Goal: Navigation & Orientation: Find specific page/section

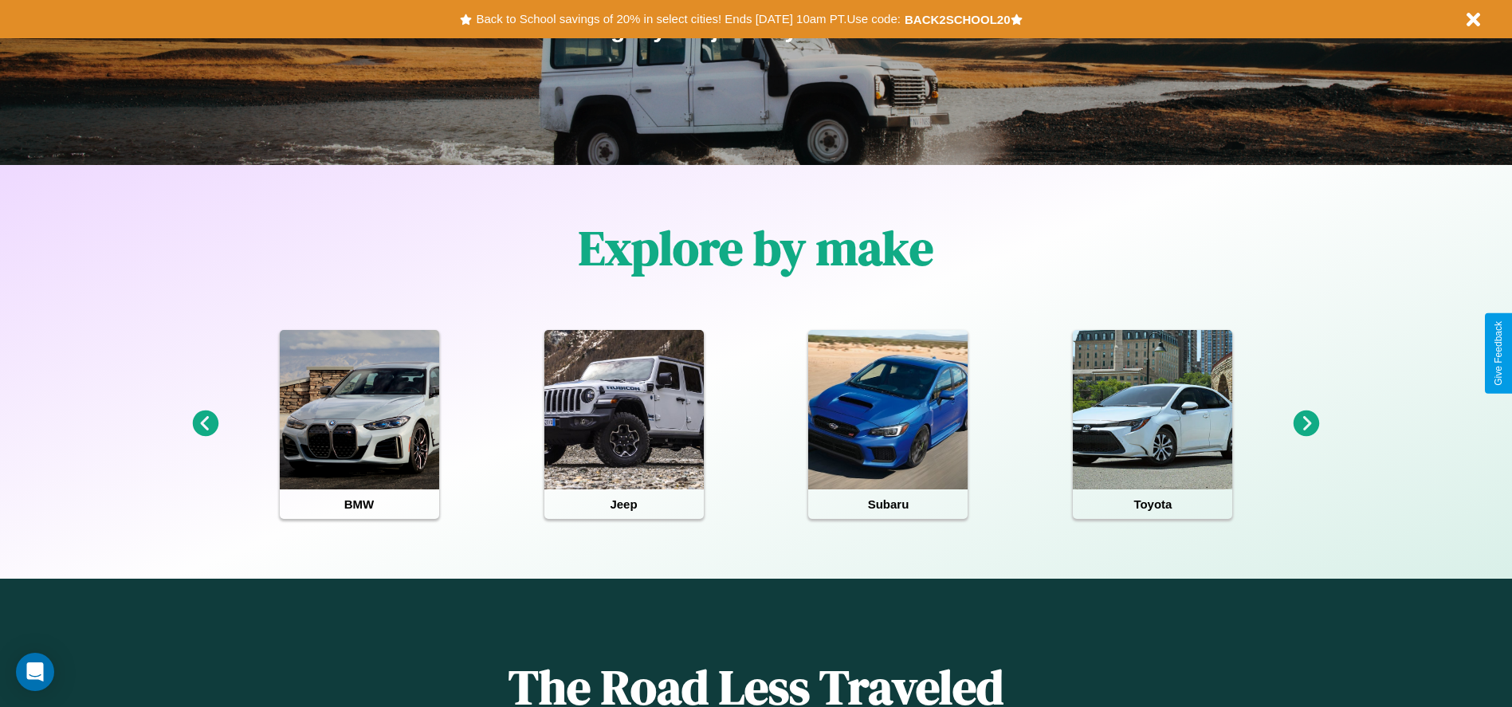
scroll to position [331, 0]
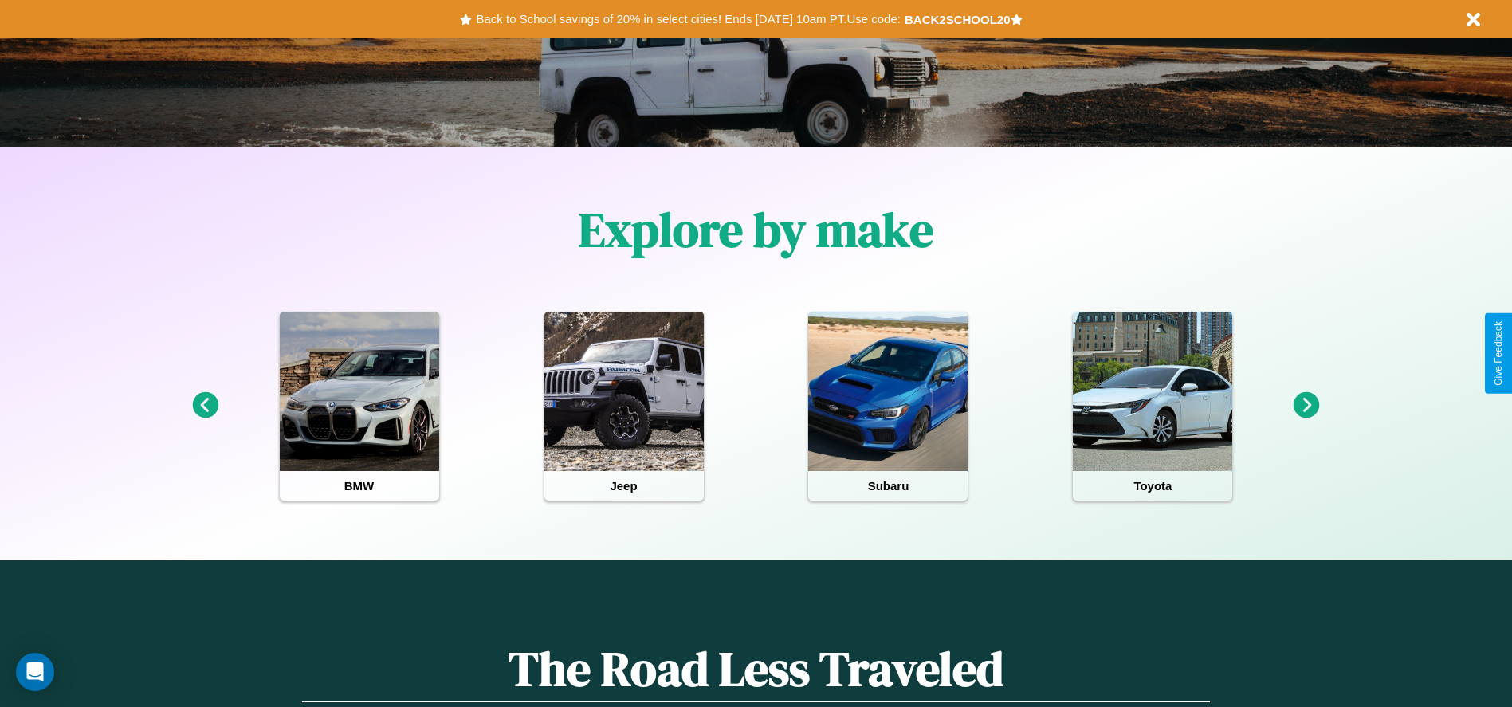
click at [1306, 406] on icon at bounding box center [1307, 405] width 26 height 26
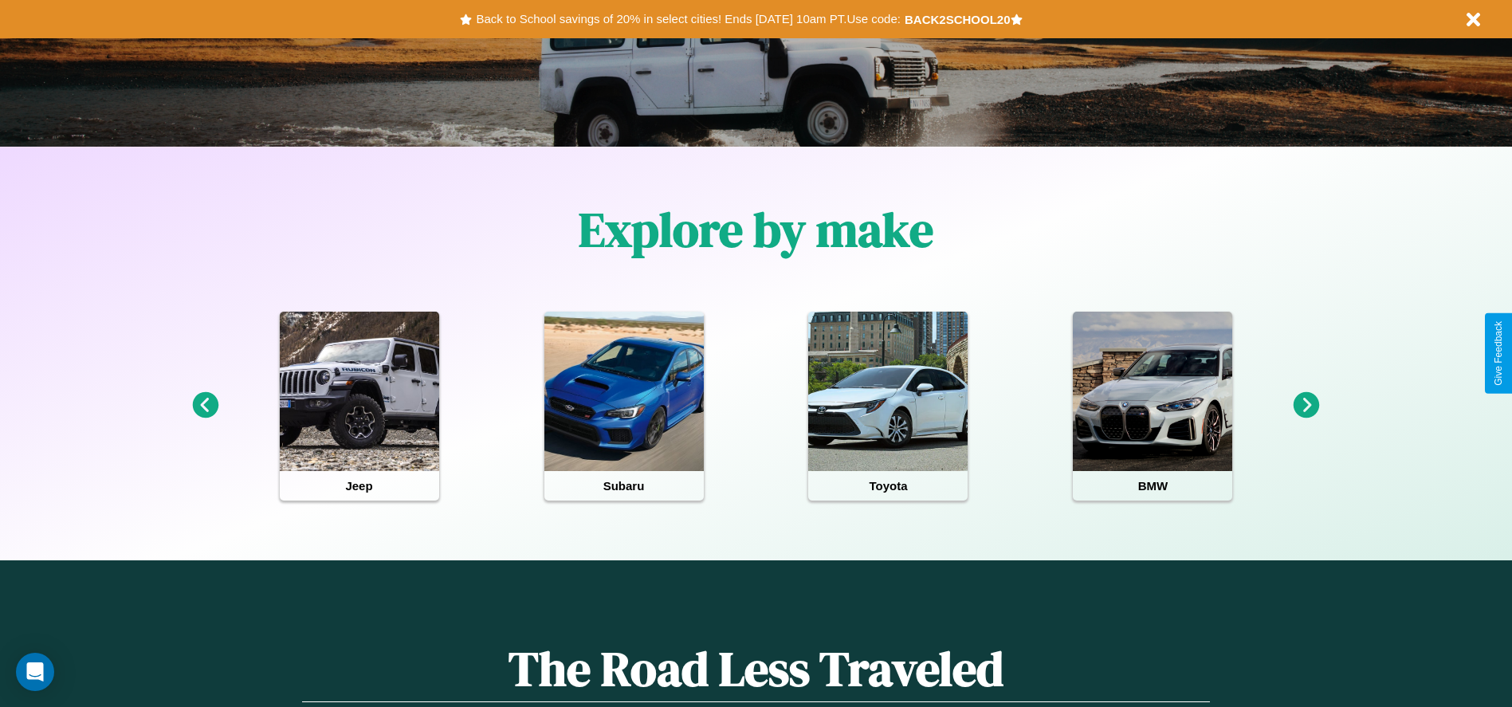
click at [1306, 406] on icon at bounding box center [1307, 405] width 26 height 26
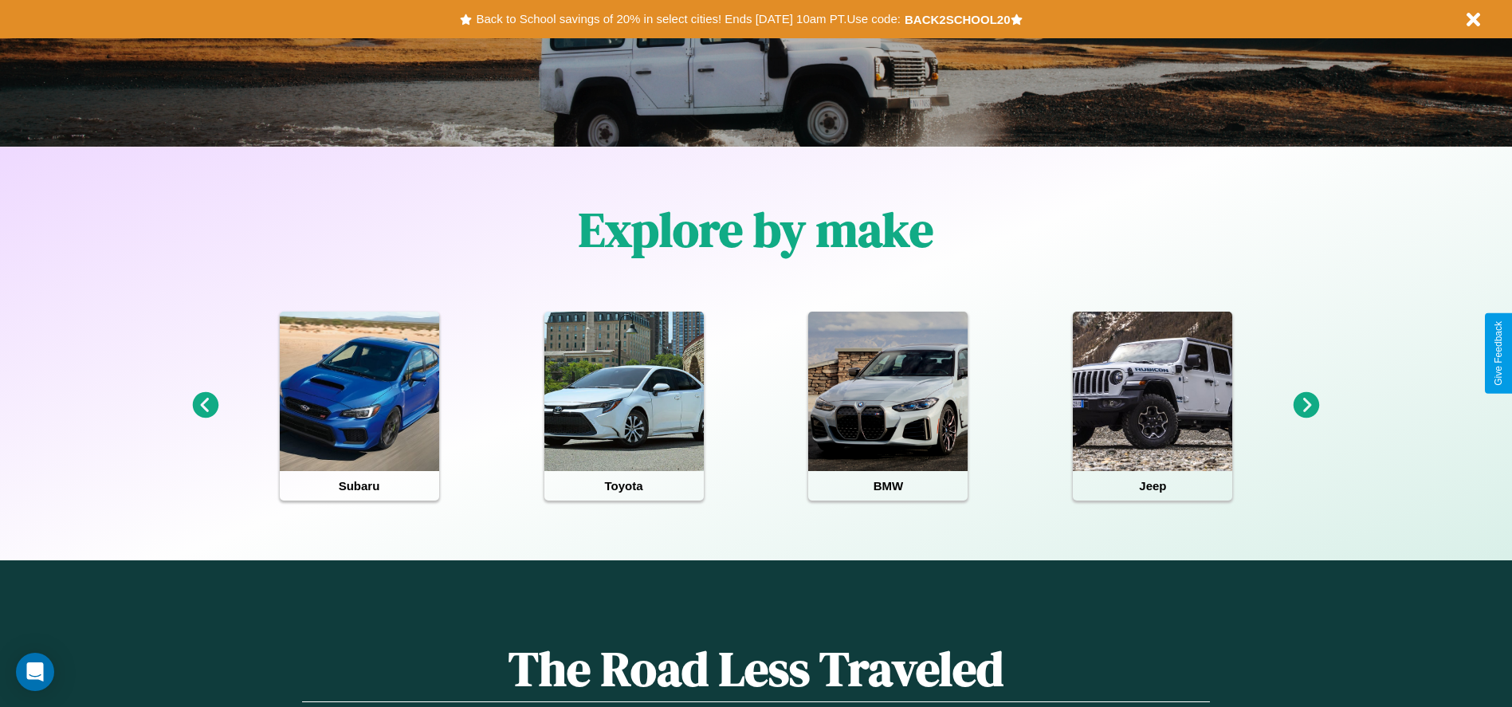
click at [1306, 406] on icon at bounding box center [1307, 405] width 26 height 26
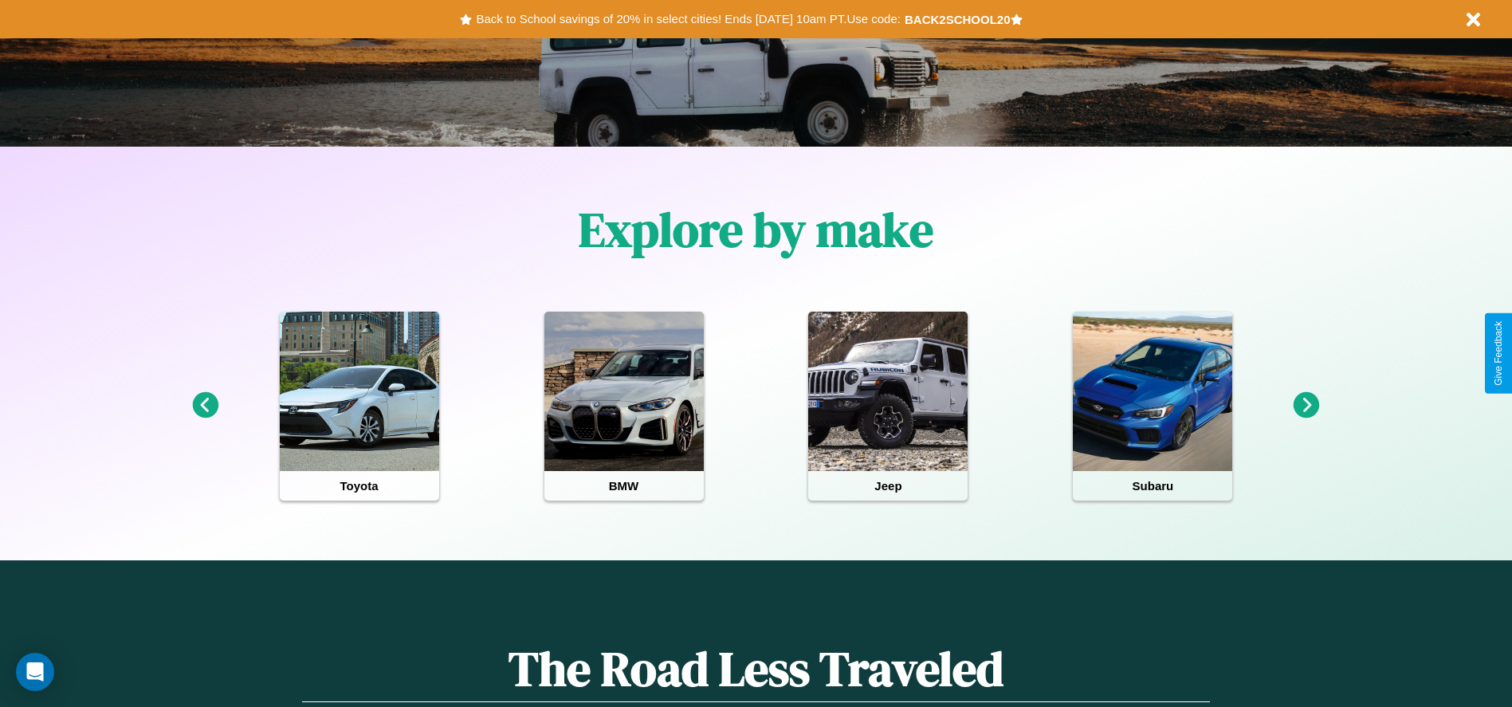
click at [1306, 406] on icon at bounding box center [1307, 405] width 26 height 26
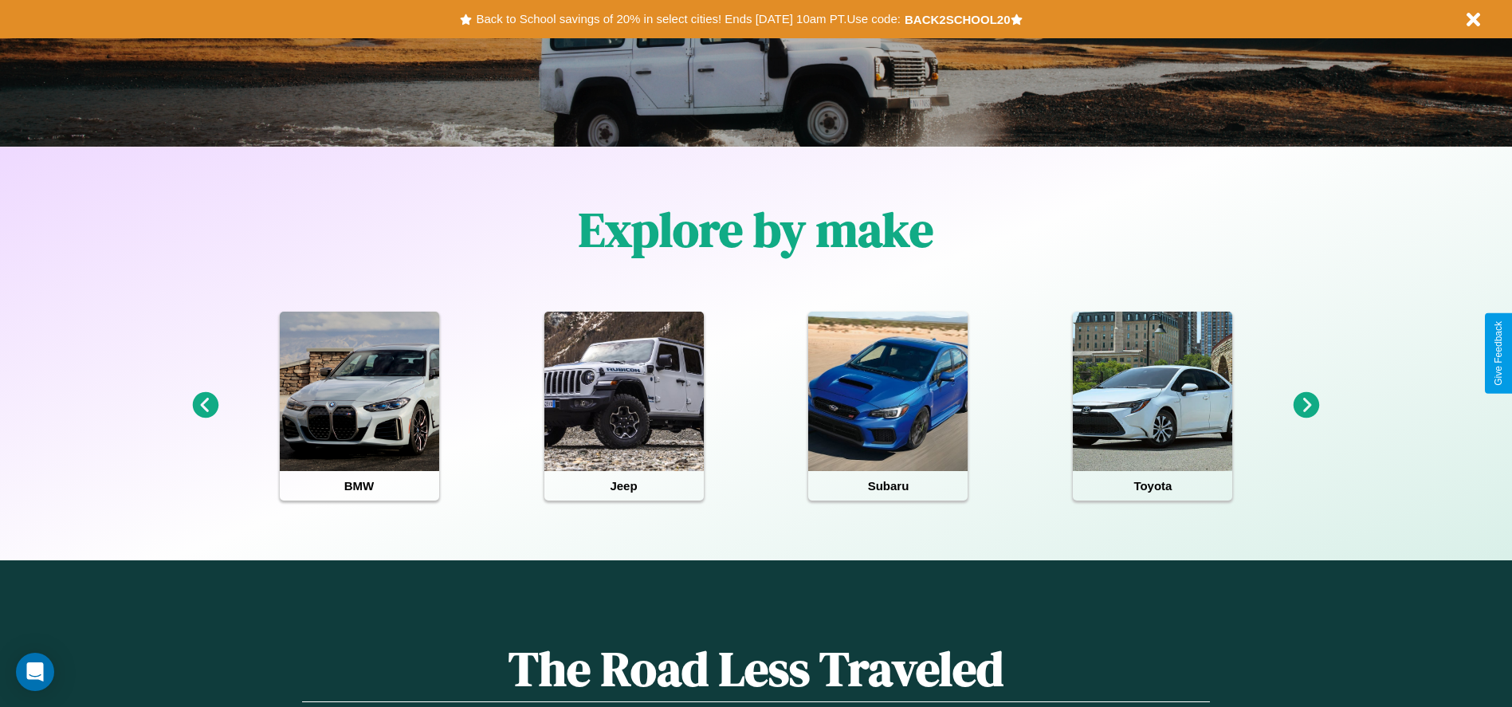
click at [1306, 406] on icon at bounding box center [1307, 405] width 26 height 26
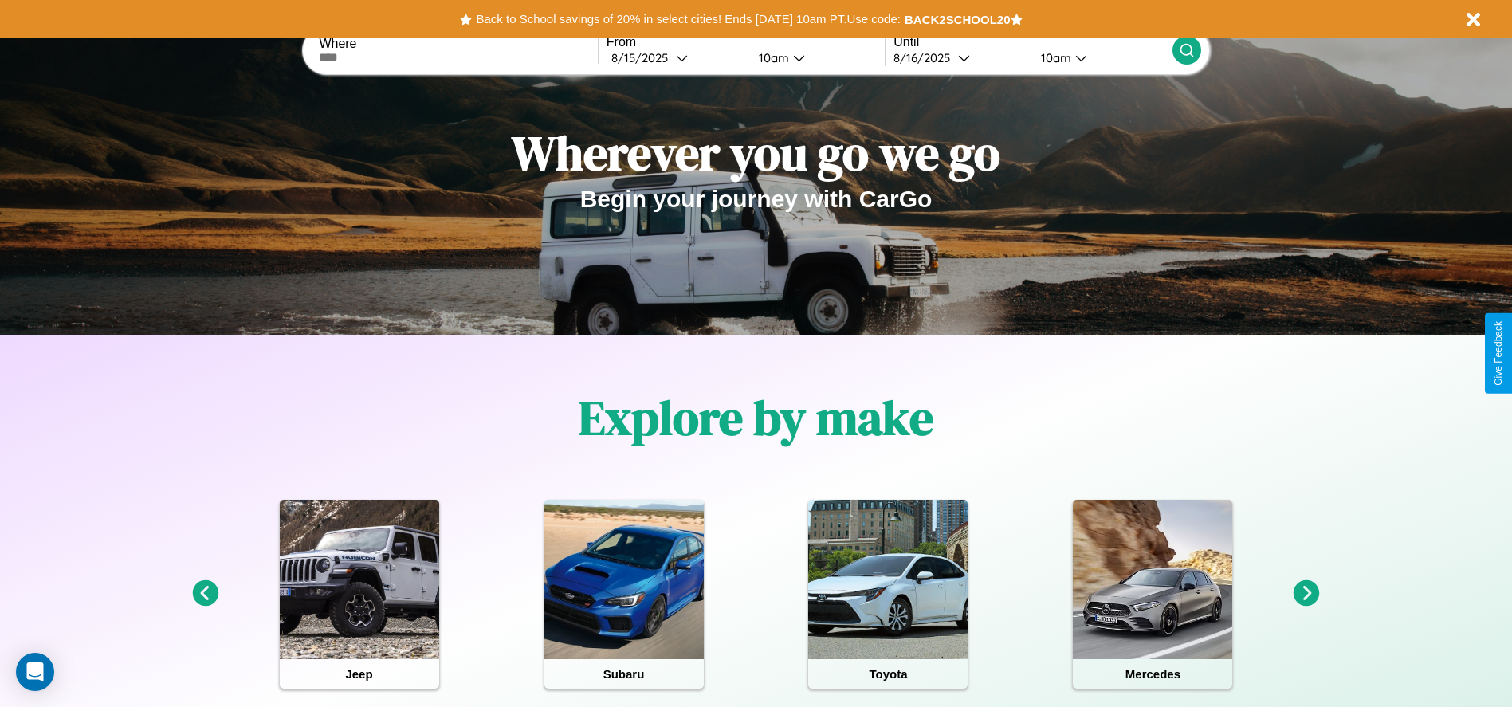
scroll to position [0, 0]
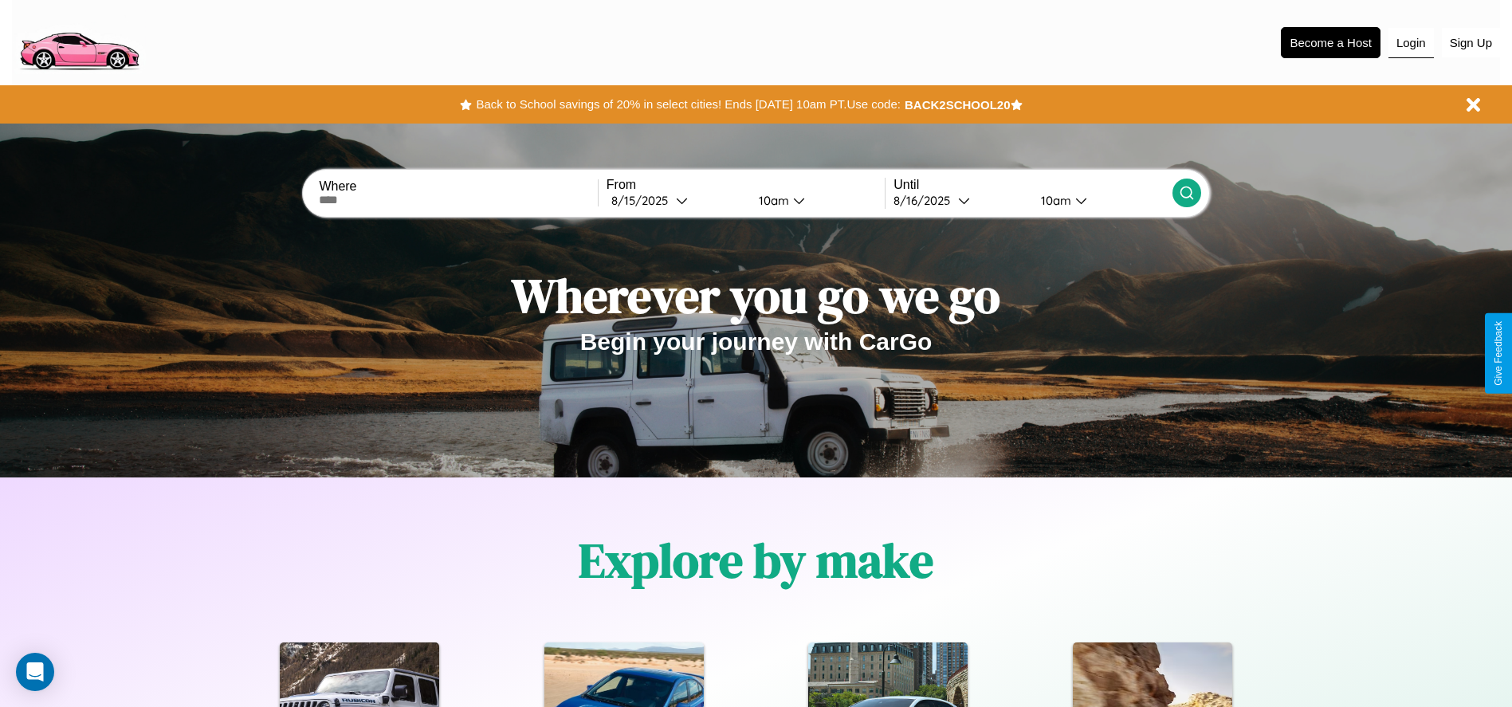
click at [1411, 42] on button "Login" at bounding box center [1410, 43] width 45 height 30
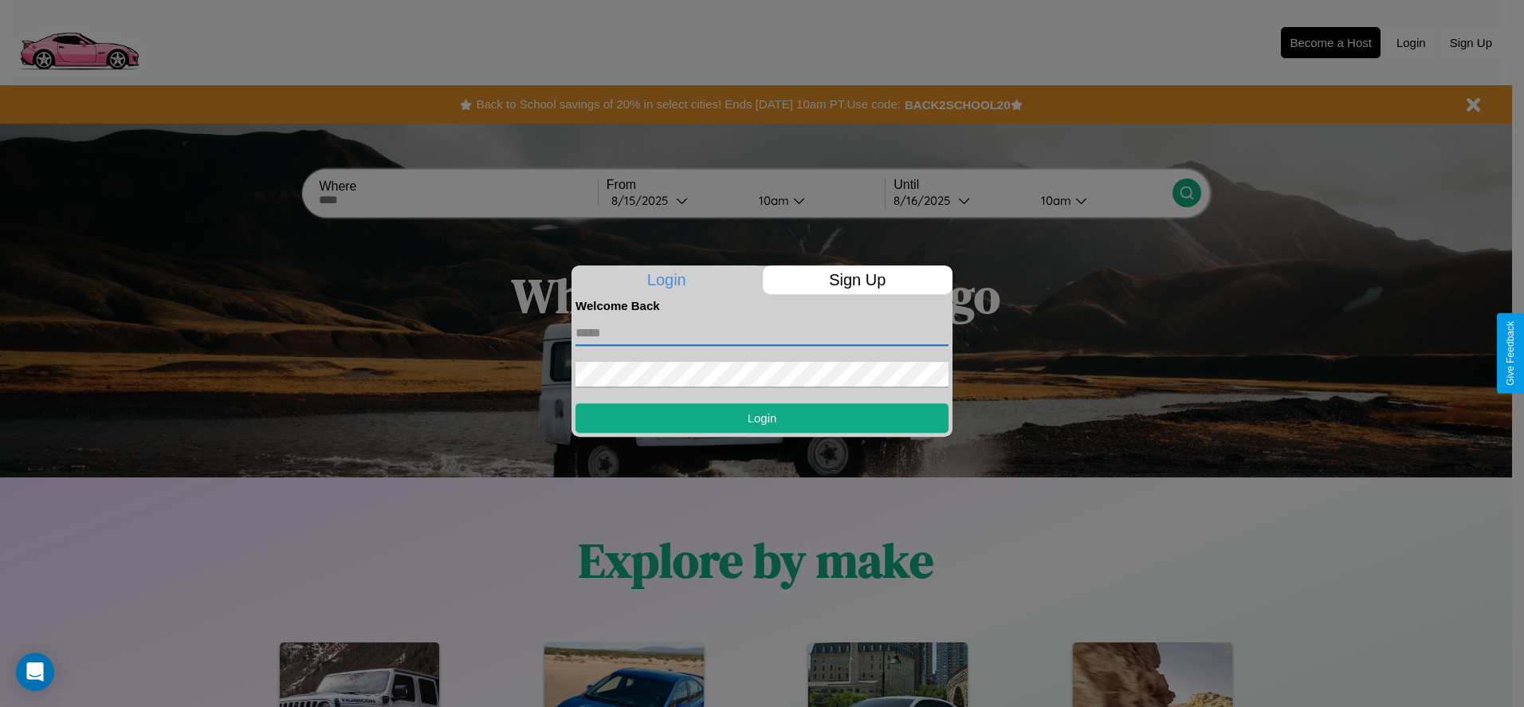
click at [762, 332] on input "text" at bounding box center [761, 333] width 373 height 26
type input "**********"
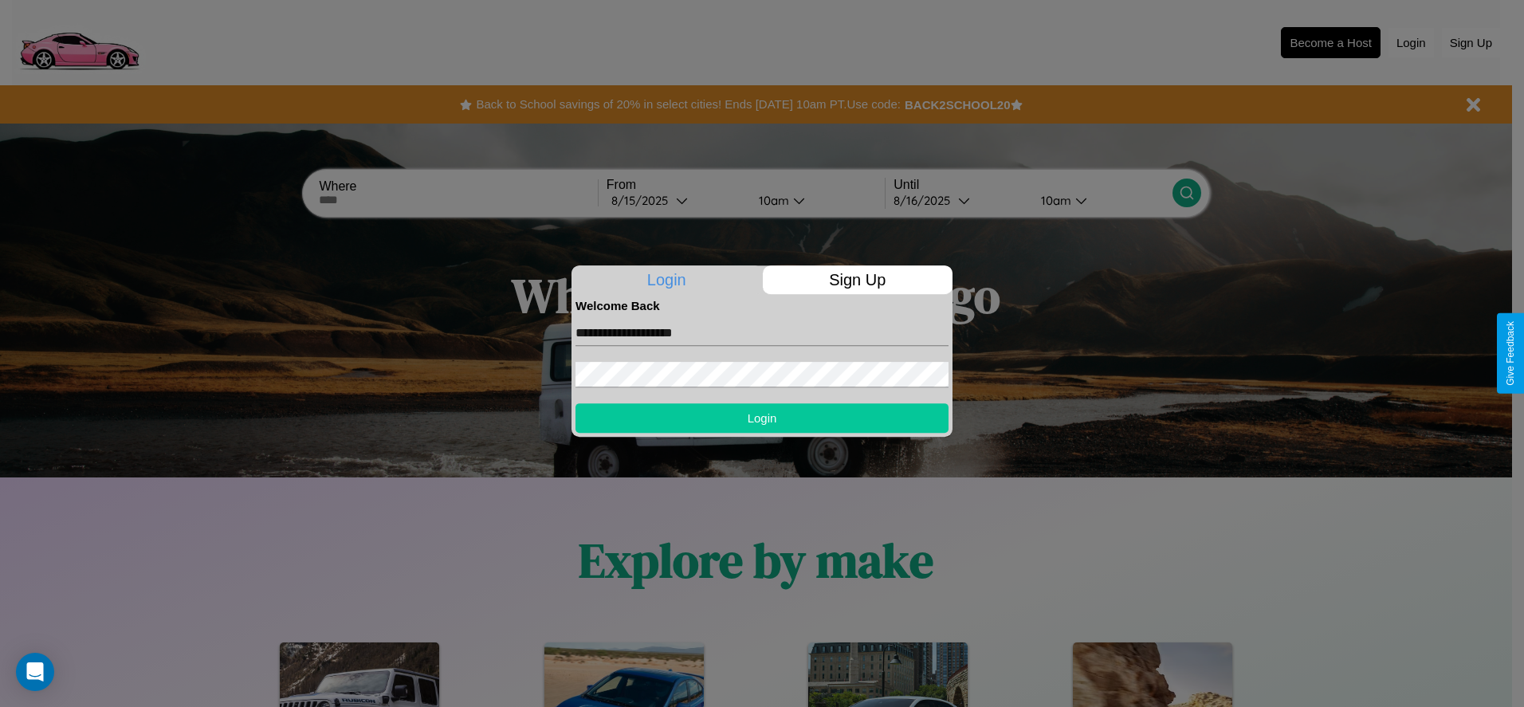
click at [762, 418] on button "Login" at bounding box center [761, 417] width 373 height 29
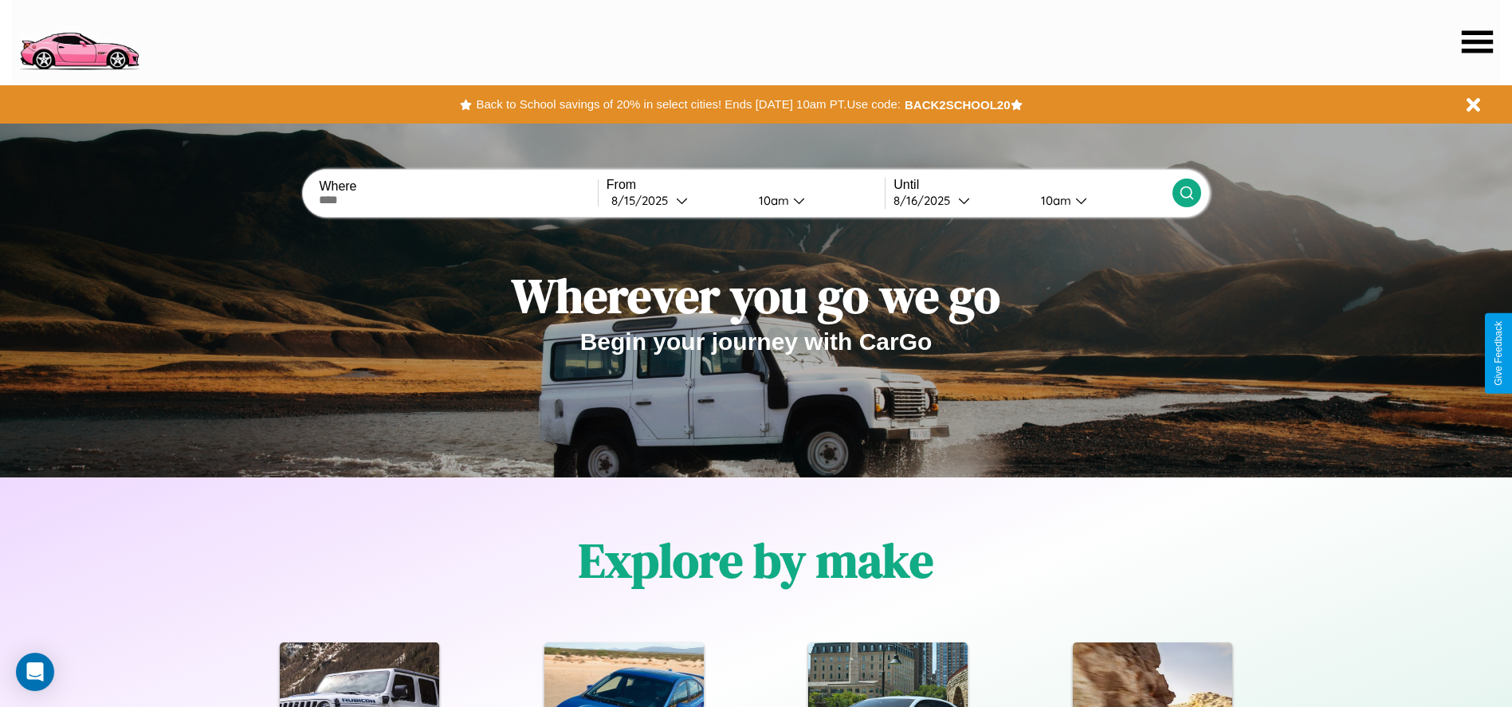
click at [1477, 41] on icon at bounding box center [1477, 41] width 31 height 22
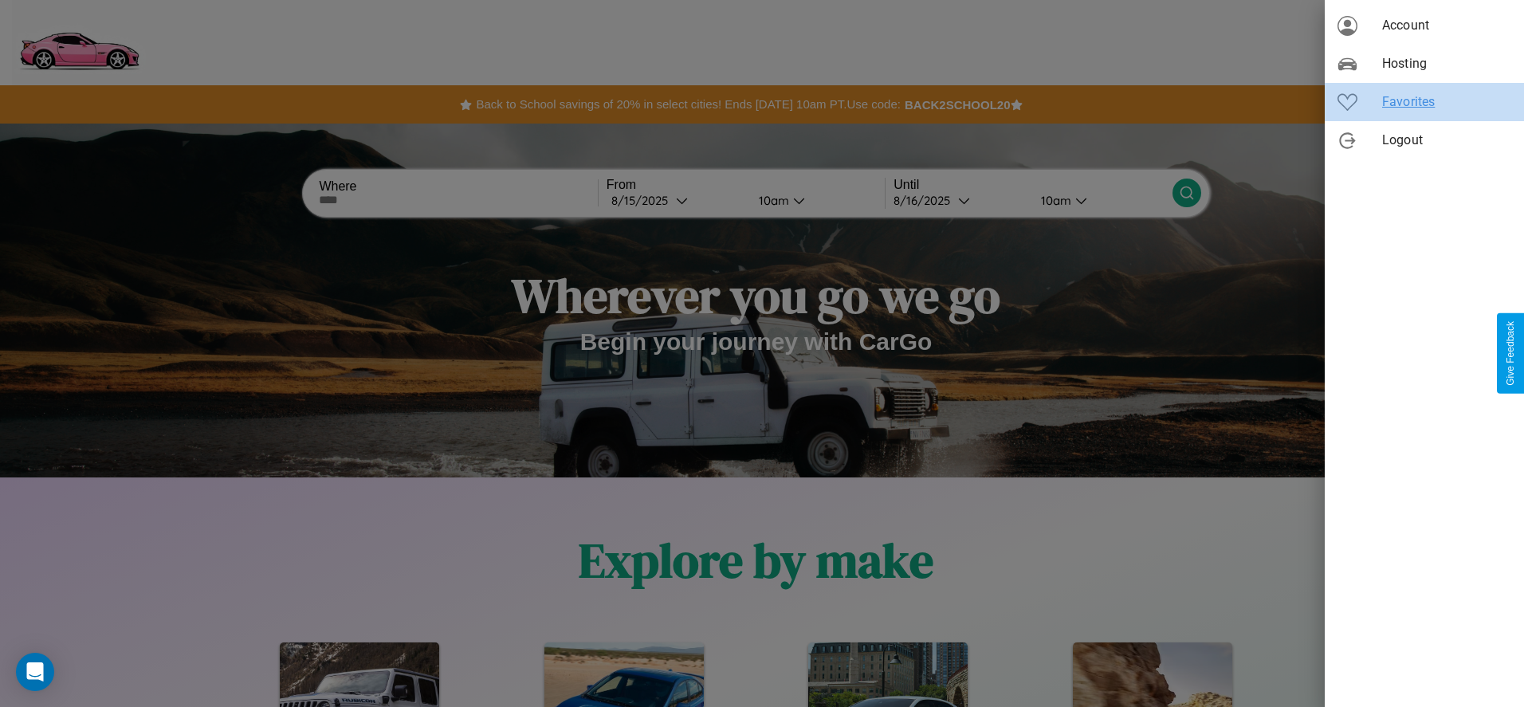
click at [1424, 102] on span "Favorites" at bounding box center [1446, 101] width 129 height 19
